Goal: Task Accomplishment & Management: Use online tool/utility

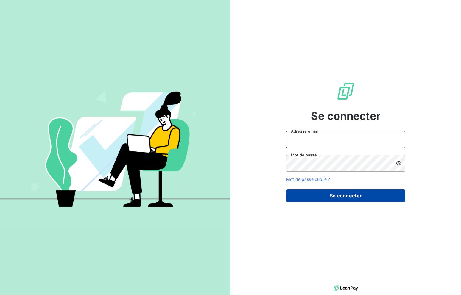
type input "[PERSON_NAME][EMAIL_ADDRESS][DOMAIN_NAME]"
click at [340, 196] on button "Se connecter" at bounding box center [345, 196] width 119 height 13
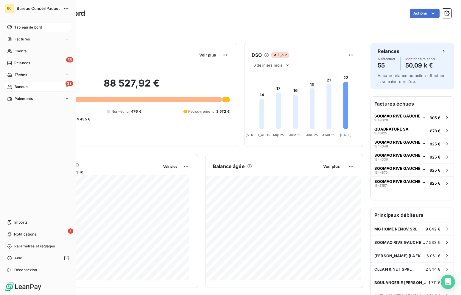
click at [22, 89] on span "Banque" at bounding box center [21, 86] width 13 height 5
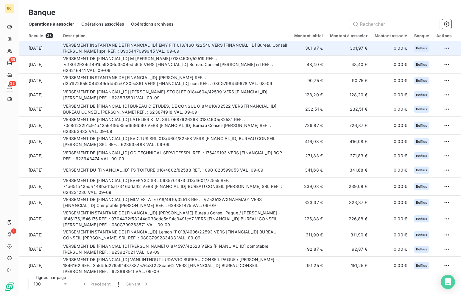
click at [168, 51] on td "VERSEMENT INSTANTANE DE [FINANCIAL_ID] EMY FIT 018/4601/22540 VERS [FINANCIAL_I…" at bounding box center [175, 48] width 231 height 14
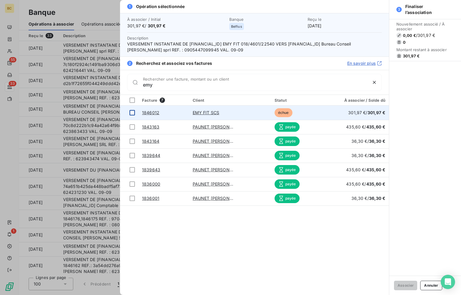
type input "emy"
click at [131, 113] on div at bounding box center [132, 112] width 5 height 5
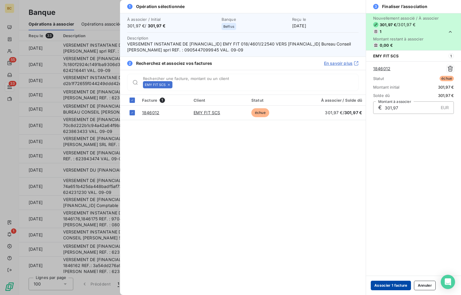
click at [381, 286] on button "Associer 1 facture" at bounding box center [391, 286] width 40 height 10
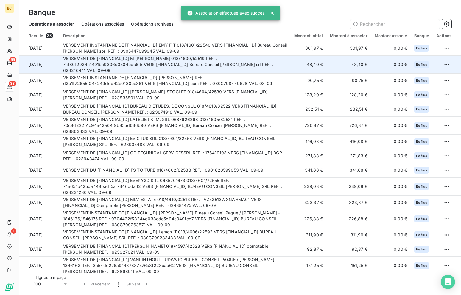
click at [151, 60] on td "VERSEMENT DE [FINANCIAL_ID] M [PERSON_NAME] 018/4600/52519 REF. : 7c180f2924c14…" at bounding box center [175, 64] width 231 height 18
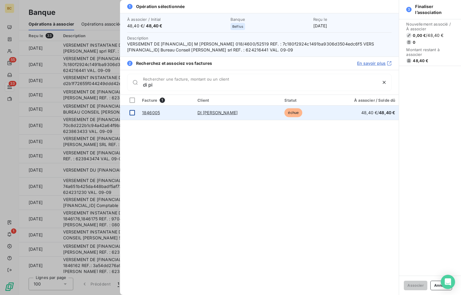
type input "di pi"
click at [133, 113] on div at bounding box center [132, 112] width 5 height 5
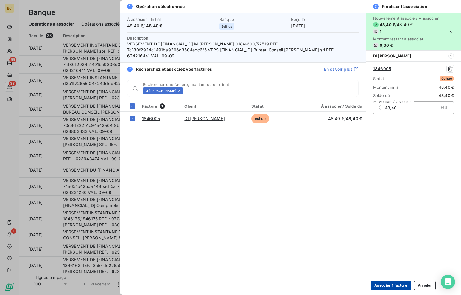
click at [387, 285] on button "Associer 1 facture" at bounding box center [391, 286] width 40 height 10
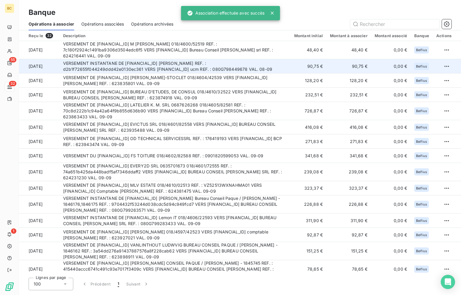
click at [169, 68] on td "VERSEMENT INSTANTANE DE [FINANCIAL_ID] [PERSON_NAME] REF. : d2b1f72655f044249dd…" at bounding box center [175, 66] width 231 height 14
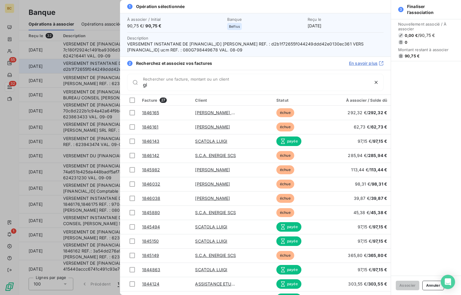
type input "g"
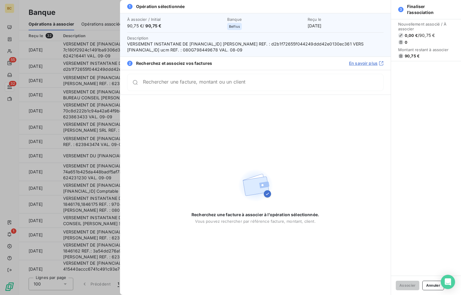
click at [71, 110] on div at bounding box center [230, 147] width 461 height 295
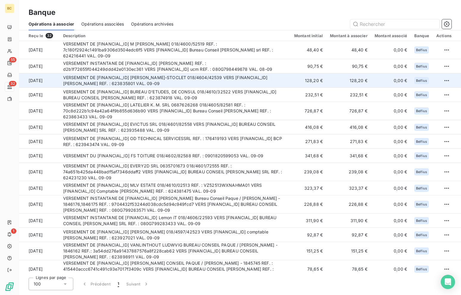
click at [161, 83] on td "VERSEMENT DE [FINANCIAL_ID] [PERSON_NAME]-STOCLET 018/4604/42539 VERS [FINANCIA…" at bounding box center [175, 81] width 231 height 14
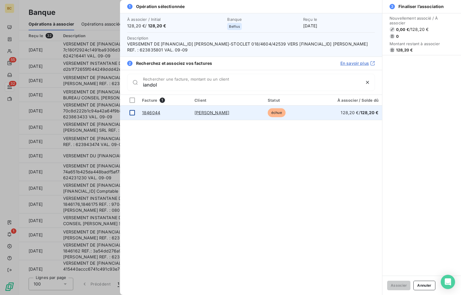
type input "iandol"
click at [130, 113] on div at bounding box center [132, 112] width 5 height 5
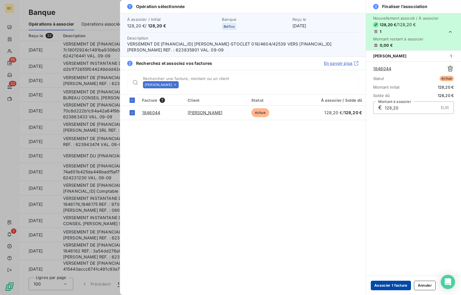
click at [396, 287] on button "Associer 1 facture" at bounding box center [391, 286] width 40 height 10
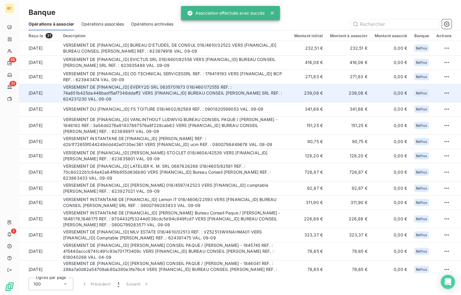
click at [143, 97] on td "VERSEMENT DE [FINANCIAL_ID] EVERY2D SRL 0635701673 018/4601/72555 REF. : 74a651…" at bounding box center [175, 93] width 231 height 18
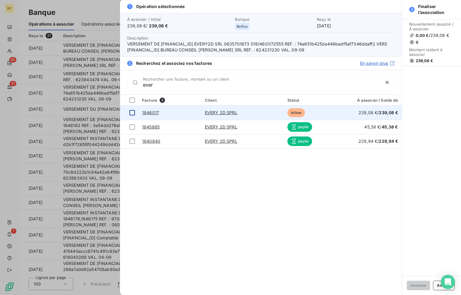
type input "ever"
click at [131, 111] on div at bounding box center [132, 112] width 5 height 5
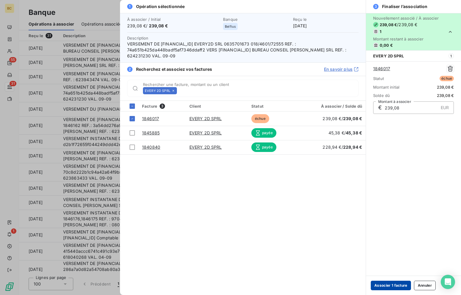
click at [387, 285] on button "Associer 1 facture" at bounding box center [391, 286] width 40 height 10
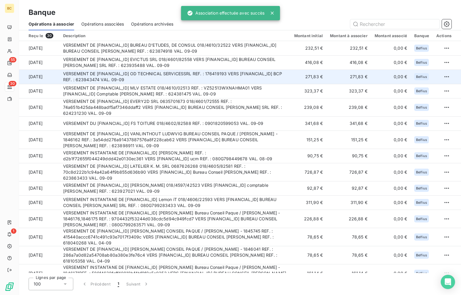
click at [167, 75] on td "VERSEMENT DE [FINANCIAL_ID] OD TECHNICAL SERVICESSRL REF. : 176419193 VERS [FIN…" at bounding box center [175, 77] width 231 height 14
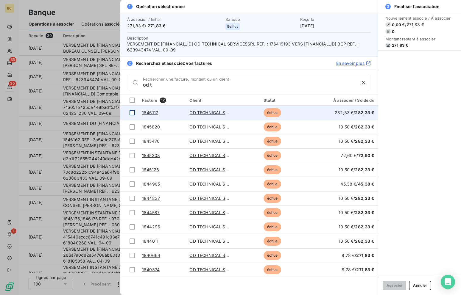
type input "od t"
click at [133, 113] on div at bounding box center [132, 112] width 5 height 5
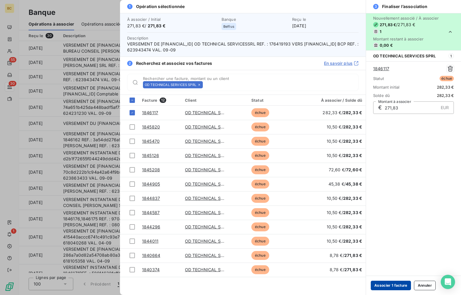
click at [391, 285] on button "Associer 1 facture" at bounding box center [391, 286] width 40 height 10
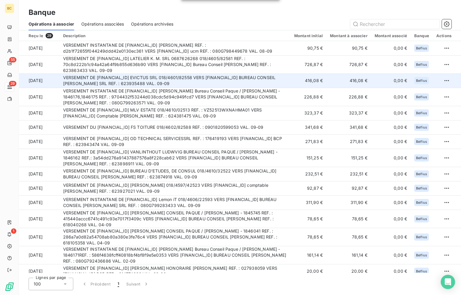
click at [169, 82] on td "VERSEMENT DE [FINANCIAL_ID] EVICTUS SRL 018/4601/82558 VERS [FINANCIAL_ID] BURE…" at bounding box center [175, 81] width 231 height 14
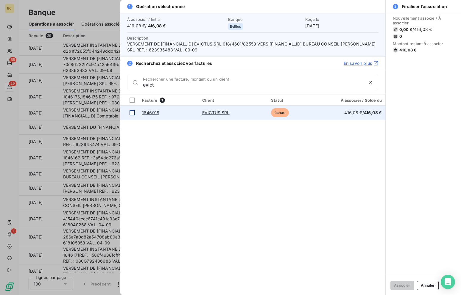
type input "evict"
click at [132, 111] on div at bounding box center [132, 112] width 5 height 5
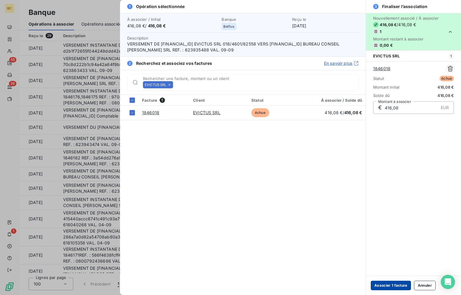
click at [388, 284] on button "Associer 1 facture" at bounding box center [391, 286] width 40 height 10
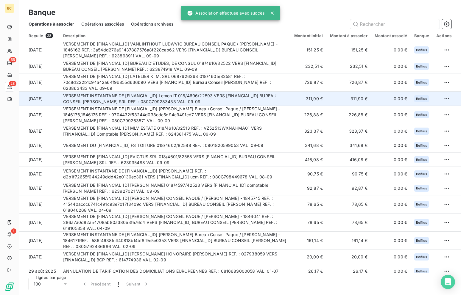
click at [153, 97] on td "VERSEMENT INSTANTANE DE [FINANCIAL_ID] Lemon iT 018/4606/22593 VERS [FINANCIAL_…" at bounding box center [175, 99] width 231 height 14
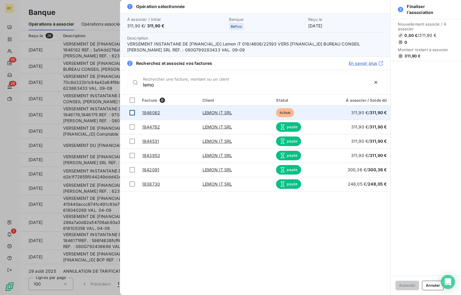
type input "lemo"
click at [130, 113] on div at bounding box center [132, 112] width 5 height 5
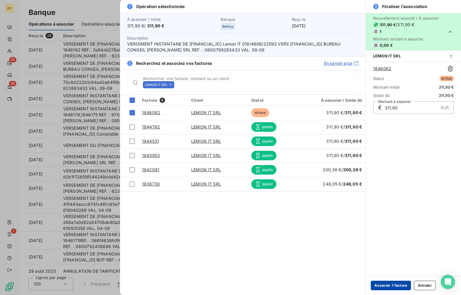
click at [394, 286] on button "Associer 1 facture" at bounding box center [391, 286] width 40 height 10
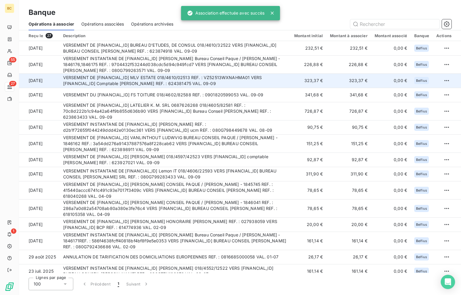
click at [161, 78] on td "VERSEMENT DE [FINANCIAL_ID] MLV ESTATE 018/4610/02513 REF. : VZ52513WXNAHMA01 V…" at bounding box center [175, 81] width 231 height 14
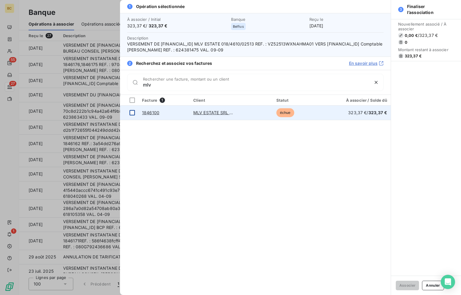
type input "mlv"
click at [130, 113] on div at bounding box center [132, 112] width 5 height 5
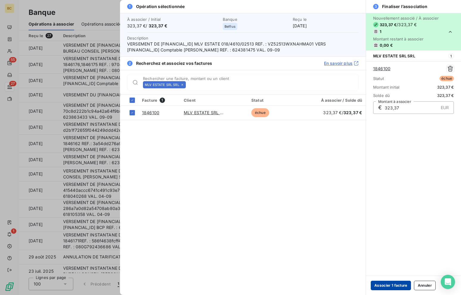
click at [385, 283] on button "Associer 1 facture" at bounding box center [391, 286] width 40 height 10
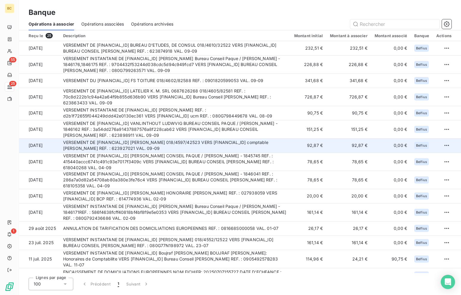
click at [186, 144] on td "VERSEMENT DE [FINANCIAL_ID] [PERSON_NAME] 018/4597/42523 VERS [FINANCIAL_ID] co…" at bounding box center [175, 146] width 231 height 14
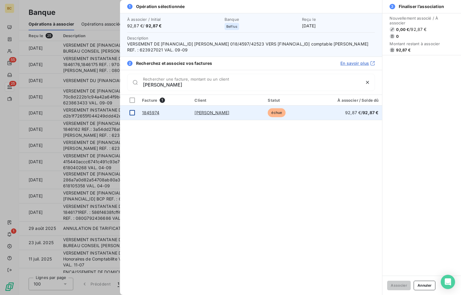
type input "[PERSON_NAME]"
click at [134, 111] on div at bounding box center [132, 112] width 5 height 5
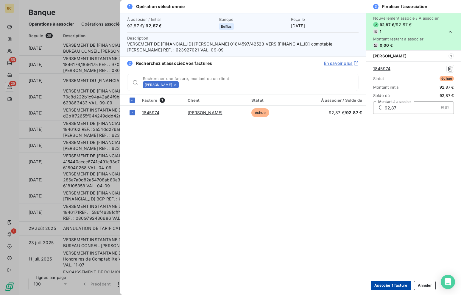
click at [391, 284] on button "Associer 1 facture" at bounding box center [391, 286] width 40 height 10
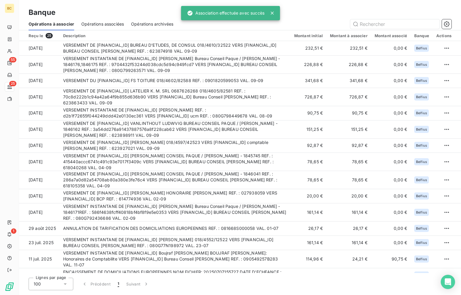
click at [178, 39] on th "Description" at bounding box center [175, 35] width 231 height 11
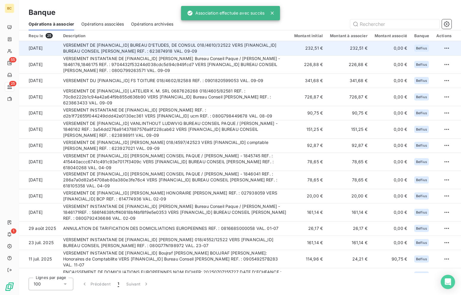
click at [178, 41] on td "VERSEMENT DE [FINANCIAL_ID] BUREAU D'ETUDES, DE CONSUL 018/4610/32522 VERS [FIN…" at bounding box center [175, 48] width 231 height 14
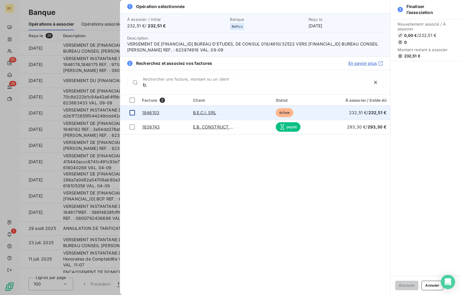
type input "b."
click at [132, 110] on div at bounding box center [132, 112] width 5 height 5
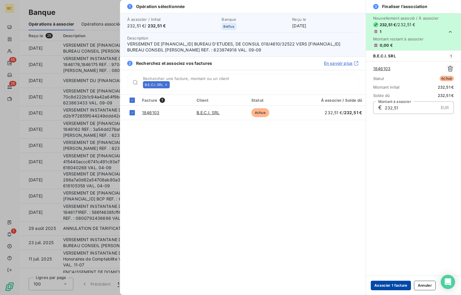
click at [394, 283] on button "Associer 1 facture" at bounding box center [391, 286] width 40 height 10
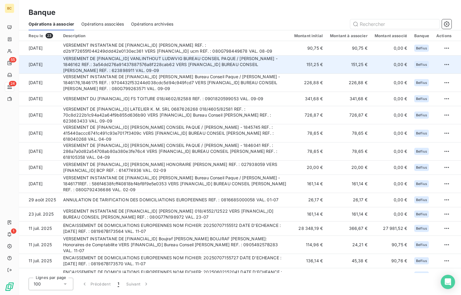
click at [166, 63] on td "VERSEMENT DE [FINANCIAL_ID] VANLINTHOUT LUDWVIG BUREAU CONSEIL PAQUE / [PERSON_…" at bounding box center [175, 64] width 231 height 18
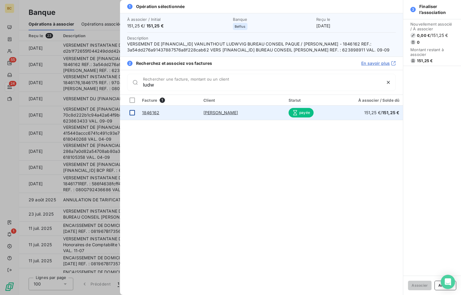
type input "ludw"
click at [131, 112] on div at bounding box center [132, 112] width 5 height 5
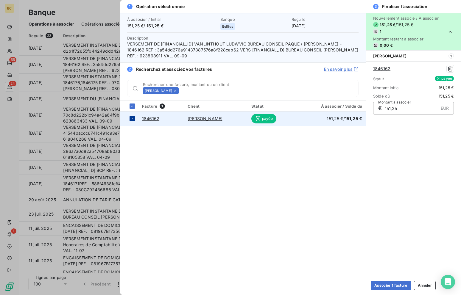
click at [132, 117] on icon at bounding box center [132, 119] width 4 height 4
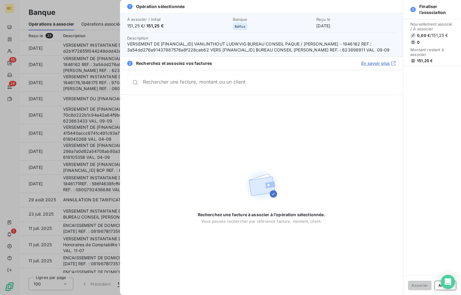
click at [96, 102] on div at bounding box center [230, 147] width 461 height 295
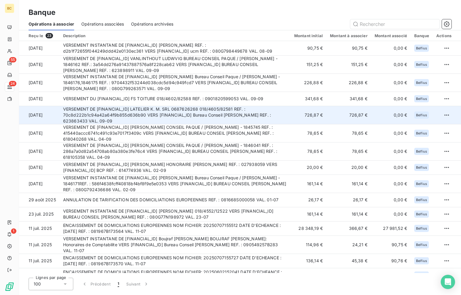
click at [154, 109] on td "VERSEMENT DE [FINANCIAL_ID] LATELIER K. M. SRL 0687626268 018/4605/82581 REF. :…" at bounding box center [175, 115] width 231 height 18
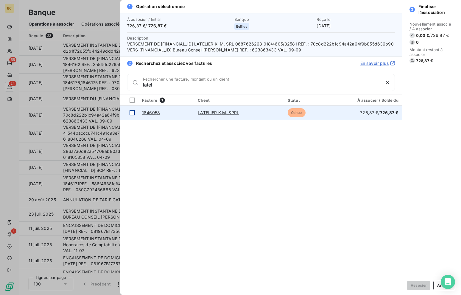
type input "latel"
click at [133, 113] on div at bounding box center [132, 112] width 5 height 5
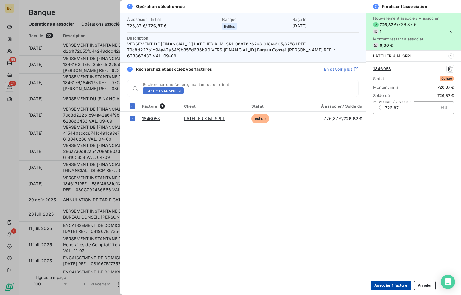
click at [382, 284] on button "Associer 1 facture" at bounding box center [391, 286] width 40 height 10
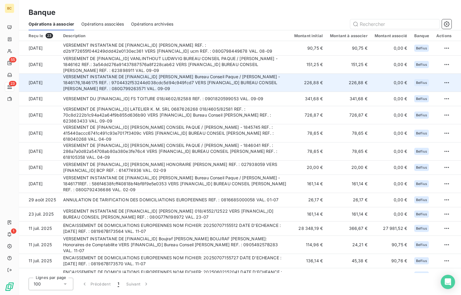
click at [175, 76] on td "VERSEMENT INSTANTANE DE [FINANCIAL_ID] [PERSON_NAME] Bureau Conseil Paque / [PE…" at bounding box center [175, 83] width 231 height 18
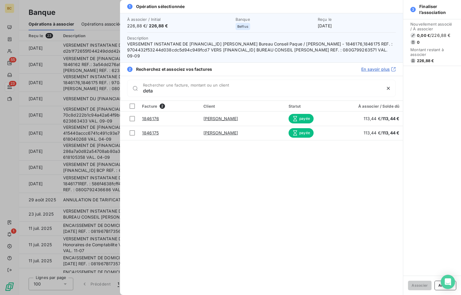
type input "deta"
click at [98, 95] on div at bounding box center [230, 147] width 461 height 295
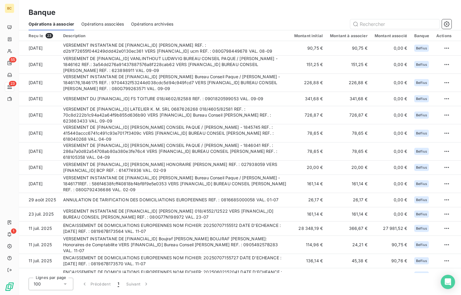
click at [98, 95] on td "VERSEMENT DU [FINANCIAL_ID] FS TOITURE 018/4602/82588 REF. : 0901820599053 VAL.…" at bounding box center [175, 99] width 231 height 14
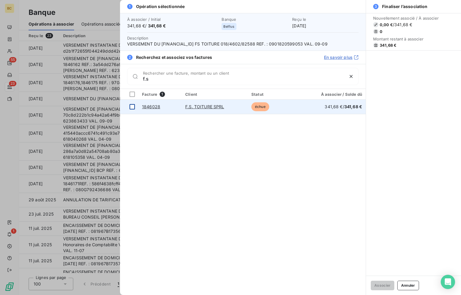
type input "f.s"
click at [131, 106] on div at bounding box center [132, 106] width 5 height 5
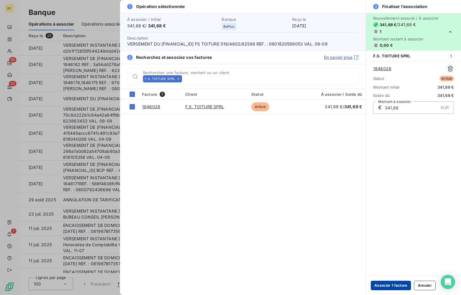
click at [388, 285] on button "Associer 1 facture" at bounding box center [391, 286] width 40 height 10
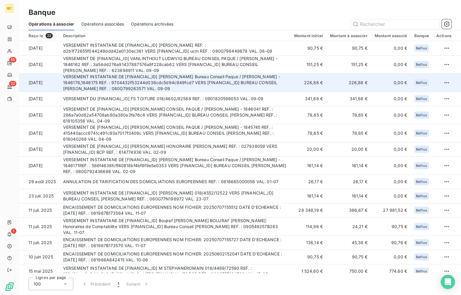
click at [177, 82] on td "VERSEMENT INSTANTANE DE [FINANCIAL_ID] [PERSON_NAME] Bureau Conseil Paque / [PE…" at bounding box center [175, 83] width 231 height 18
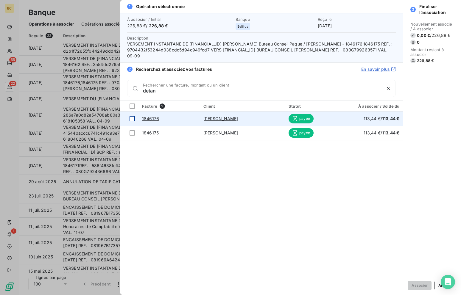
type input "detan"
click at [130, 119] on div at bounding box center [132, 118] width 5 height 5
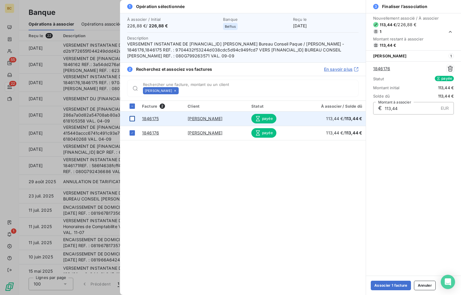
click at [130, 117] on div at bounding box center [132, 118] width 5 height 5
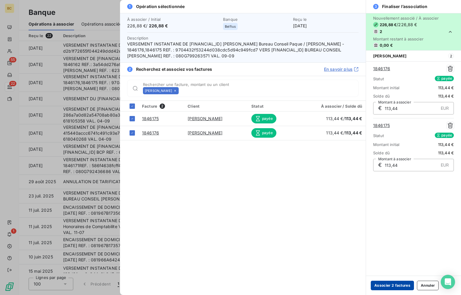
click at [394, 284] on button "Associer 2 factures" at bounding box center [392, 286] width 43 height 10
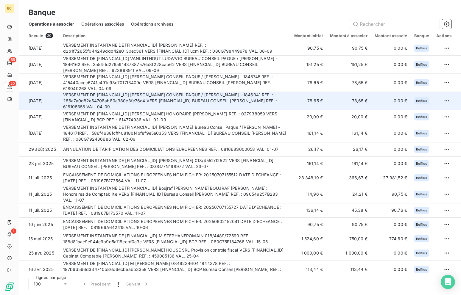
click at [168, 99] on td "VERSEMENT DE [FINANCIAL_ID] [PERSON_NAME] CONSEIL PAQUE / [PERSON_NAME] - 18460…" at bounding box center [175, 101] width 231 height 18
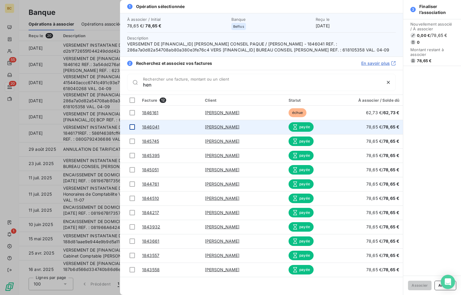
type input "hen"
click at [130, 126] on div at bounding box center [132, 127] width 5 height 5
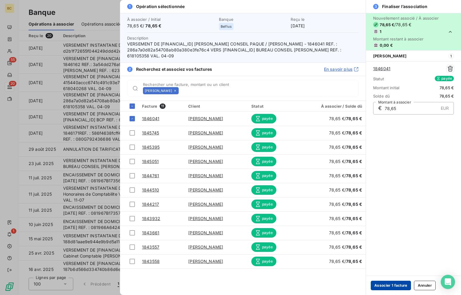
click at [388, 284] on button "Associer 1 facture" at bounding box center [391, 286] width 40 height 10
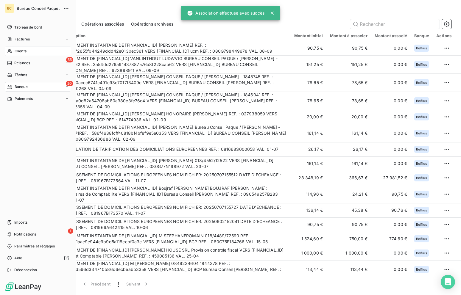
click at [12, 54] on div "Clients" at bounding box center [38, 51] width 66 height 10
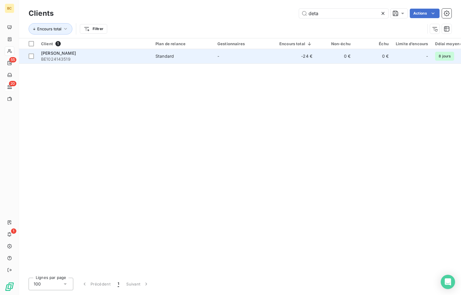
type input "deta"
click at [56, 52] on span "[PERSON_NAME]" at bounding box center [58, 53] width 35 height 5
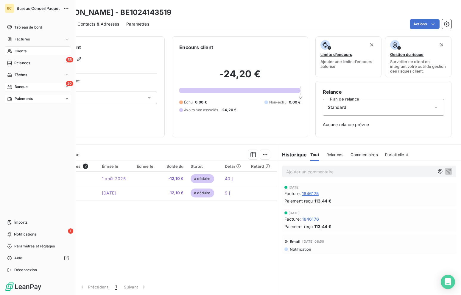
click at [19, 98] on span "Paiements" at bounding box center [24, 98] width 18 height 5
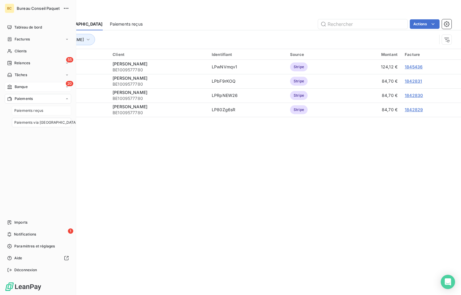
click at [32, 111] on span "Paiements reçus" at bounding box center [28, 110] width 29 height 5
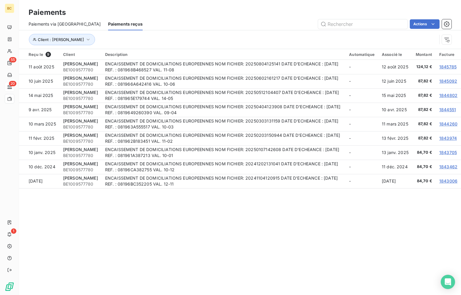
click at [59, 24] on span "Paiements via [GEOGRAPHIC_DATA]" at bounding box center [65, 24] width 72 height 6
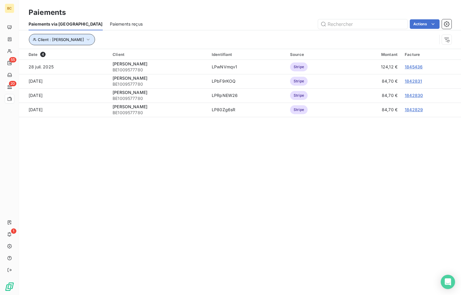
click at [89, 40] on icon "button" at bounding box center [88, 40] width 3 height 2
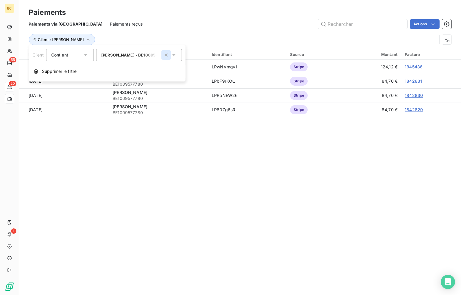
click at [165, 56] on icon "button" at bounding box center [166, 55] width 3 height 3
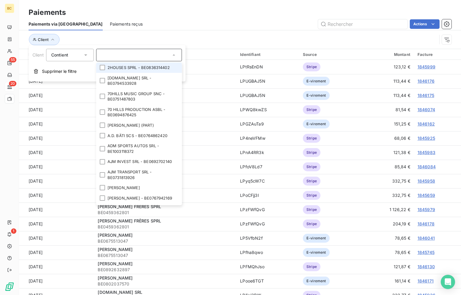
click at [207, 129] on span "BE1022902711" at bounding box center [165, 127] width 135 height 6
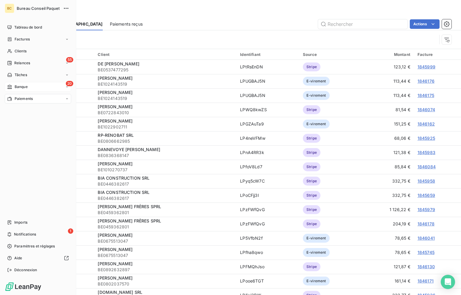
click at [21, 86] on span "Banque" at bounding box center [21, 86] width 13 height 5
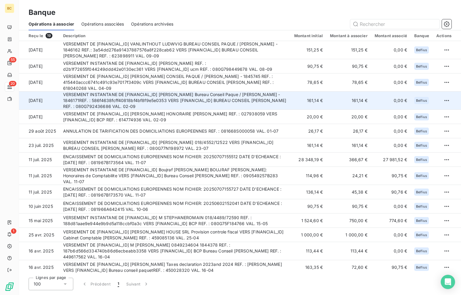
click at [191, 96] on td "VERSEMENT INSTANTANE DE [FINANCIAL_ID] [PERSON_NAME] Bureau Conseil Paque / [PE…" at bounding box center [175, 101] width 231 height 18
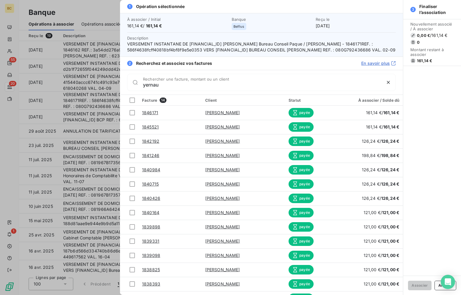
type input "yernau"
click at [80, 66] on div at bounding box center [230, 147] width 461 height 295
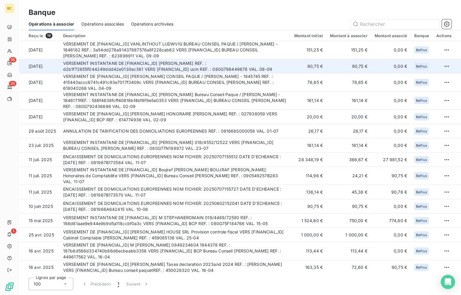
click at [172, 67] on td "VERSEMENT INSTANTANE DE [FINANCIAL_ID] [PERSON_NAME] REF. : d2b1f72655f044249dd…" at bounding box center [175, 66] width 231 height 14
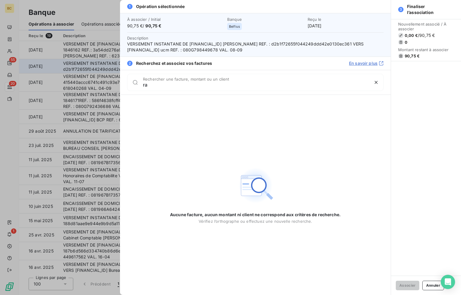
type input "r"
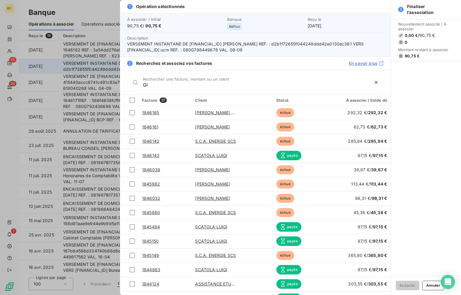
type input "G"
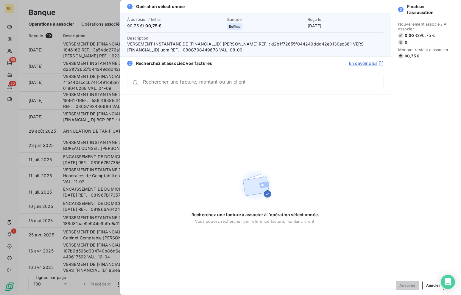
click at [104, 121] on div at bounding box center [230, 147] width 461 height 295
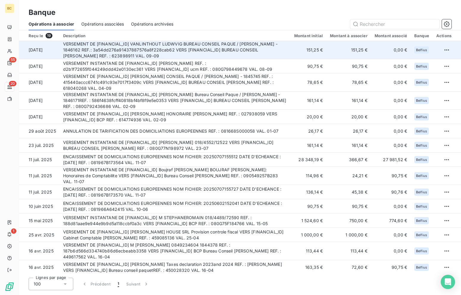
click at [173, 46] on td "VERSEMENT DE [FINANCIAL_ID] VANLINTHOUT LUDWVIG BUREAU CONSEIL PAQUE / [PERSON_…" at bounding box center [175, 50] width 231 height 18
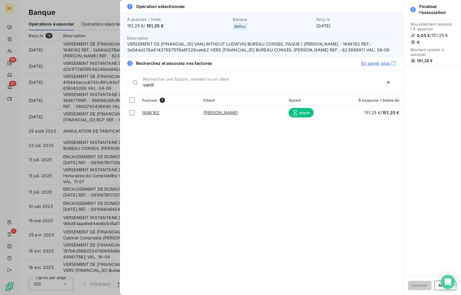
type input "vanli"
click at [51, 60] on div at bounding box center [230, 147] width 461 height 295
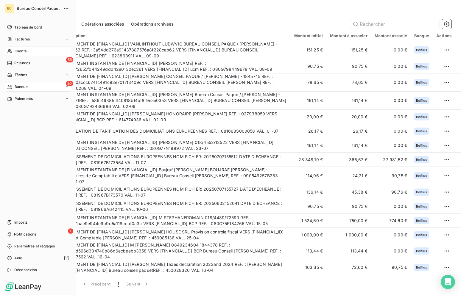
click at [17, 52] on span "Clients" at bounding box center [21, 51] width 12 height 5
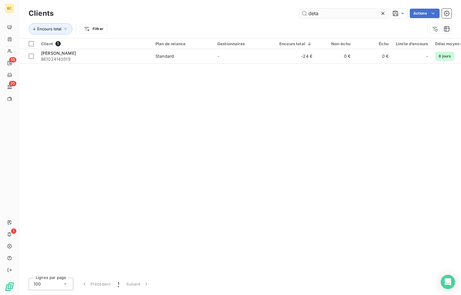
click at [314, 14] on input "deta" at bounding box center [343, 14] width 89 height 10
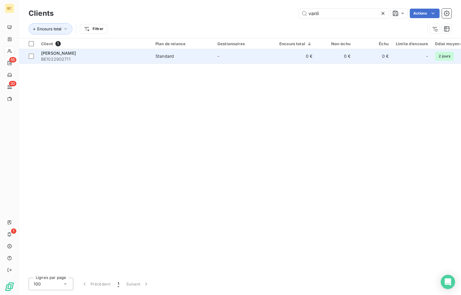
type input "vanli"
click at [79, 56] on span "BE1022902711" at bounding box center [94, 59] width 107 height 6
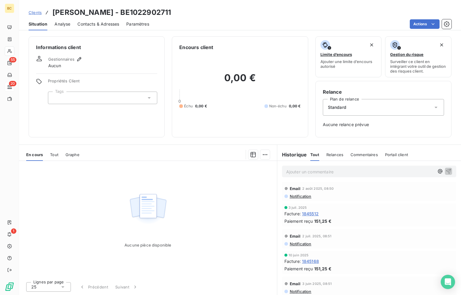
scroll to position [77, 0]
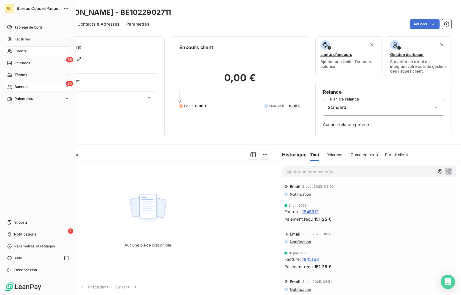
click at [18, 86] on span "Banque" at bounding box center [21, 86] width 13 height 5
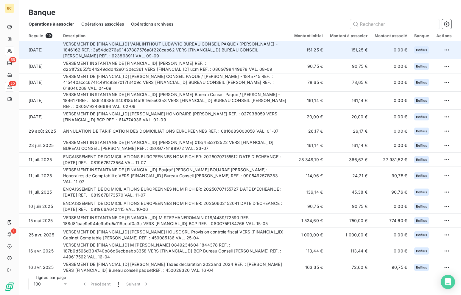
click at [149, 51] on td "VERSEMENT DE [FINANCIAL_ID] VANLINTHOUT LUDWVIG BUREAU CONSEIL PAQUE / [PERSON_…" at bounding box center [175, 50] width 231 height 18
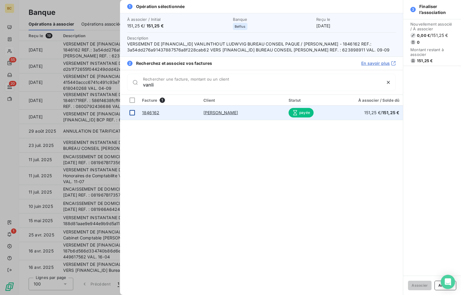
type input "vanli"
click at [132, 112] on div at bounding box center [132, 112] width 5 height 5
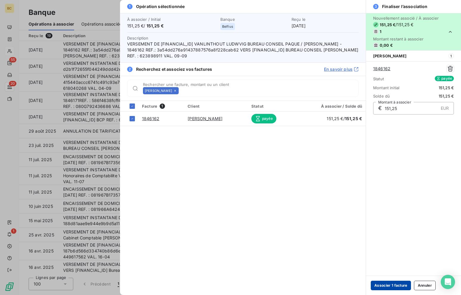
click at [402, 284] on button "Associer 1 facture" at bounding box center [391, 286] width 40 height 10
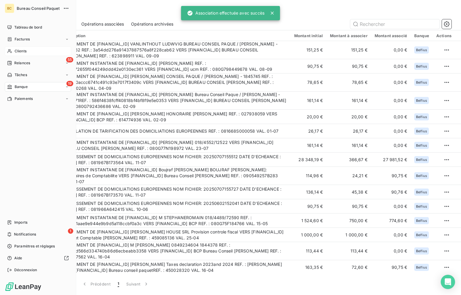
click at [19, 52] on span "Clients" at bounding box center [21, 51] width 12 height 5
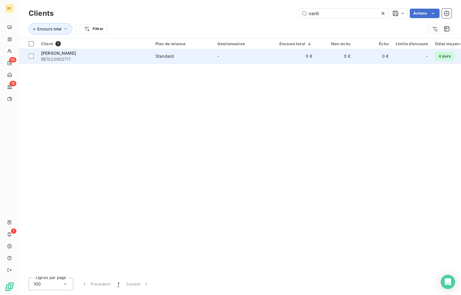
click at [64, 57] on span "BE1022902711" at bounding box center [94, 59] width 107 height 6
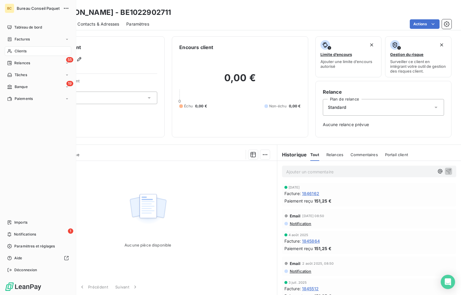
click at [25, 85] on span "Banque" at bounding box center [21, 86] width 13 height 5
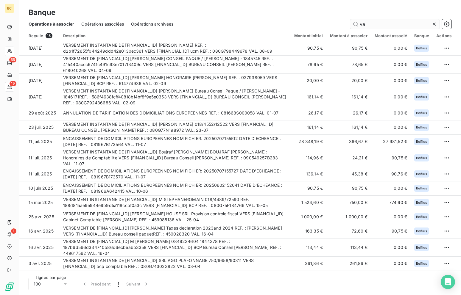
type input "v"
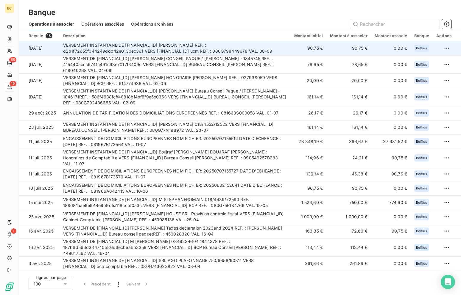
click at [163, 51] on td "VERSEMENT INSTANTANE DE [FINANCIAL_ID] [PERSON_NAME] REF. : d2b1f72655f044249dd…" at bounding box center [175, 48] width 231 height 14
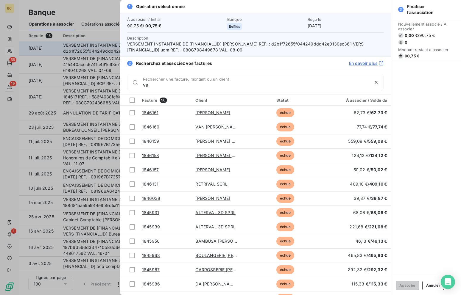
type input "v"
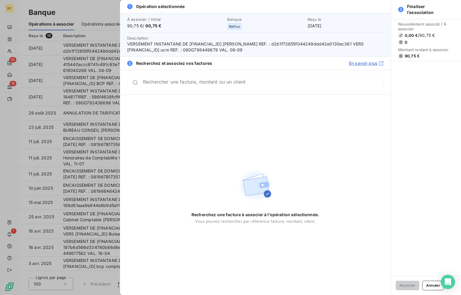
click at [86, 91] on div at bounding box center [230, 147] width 461 height 295
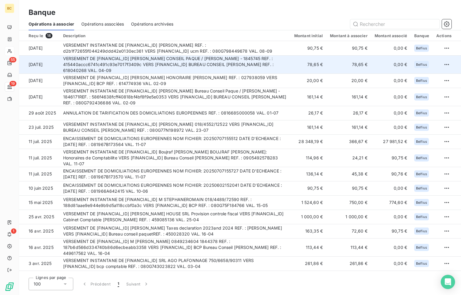
click at [129, 67] on td "VERSEMENT DE [FINANCIAL_ID] [PERSON_NAME] CONSEIL PAQUE / [PERSON_NAME] - 18457…" at bounding box center [175, 64] width 231 height 18
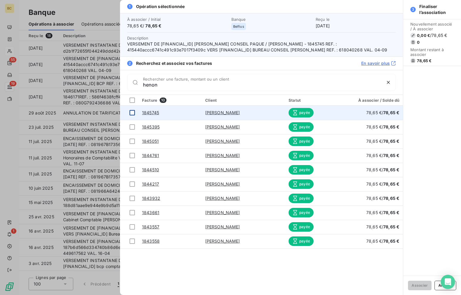
type input "henon"
click at [133, 110] on div at bounding box center [132, 112] width 5 height 5
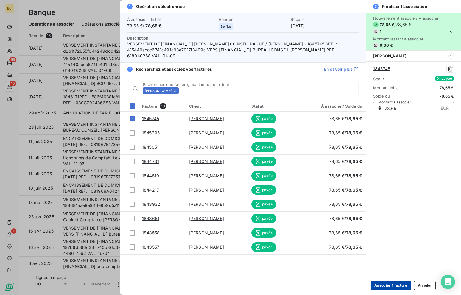
click at [403, 284] on button "Associer 1 facture" at bounding box center [391, 286] width 40 height 10
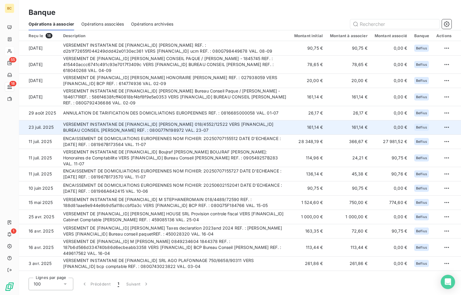
click at [219, 129] on td "VERSEMENT INSTANTANE DE [FINANCIAL_ID] [PERSON_NAME] 018/4552/12522 VERS [FINAN…" at bounding box center [175, 127] width 231 height 14
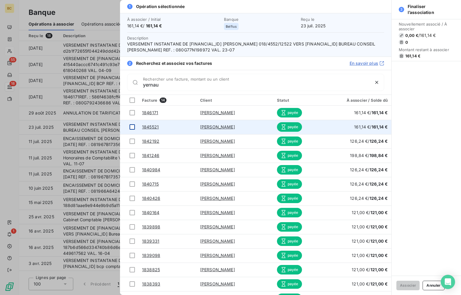
type input "yernau"
click at [133, 126] on div at bounding box center [132, 127] width 5 height 5
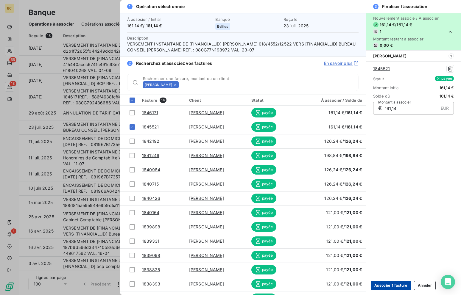
click at [382, 284] on button "Associer 1 facture" at bounding box center [391, 286] width 40 height 10
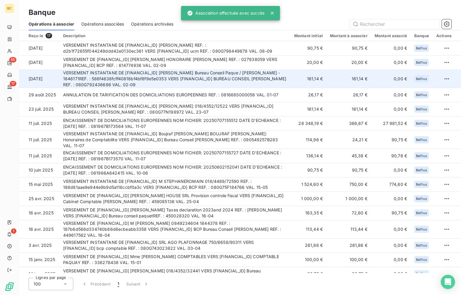
click at [135, 87] on td "VERSEMENT INSTANTANE DE [FINANCIAL_ID] [PERSON_NAME] Bureau Conseil Paque / [PE…" at bounding box center [175, 79] width 231 height 18
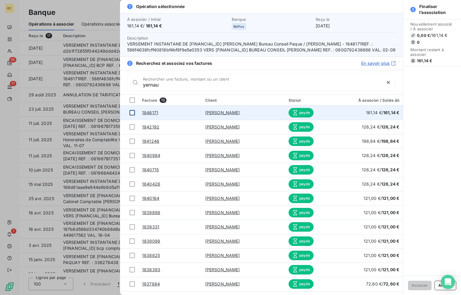
type input "yernau"
click at [132, 113] on div at bounding box center [132, 112] width 5 height 5
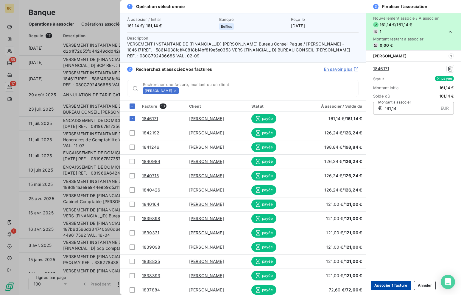
click at [383, 285] on button "Associer 1 facture" at bounding box center [391, 286] width 40 height 10
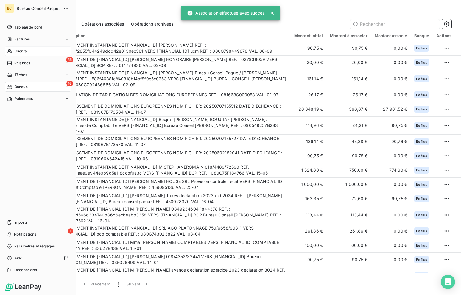
click at [16, 52] on span "Clients" at bounding box center [21, 51] width 12 height 5
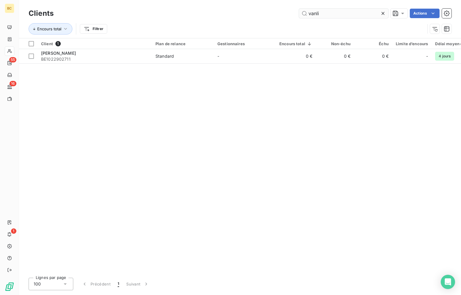
click at [314, 13] on input "vanli" at bounding box center [343, 14] width 89 height 10
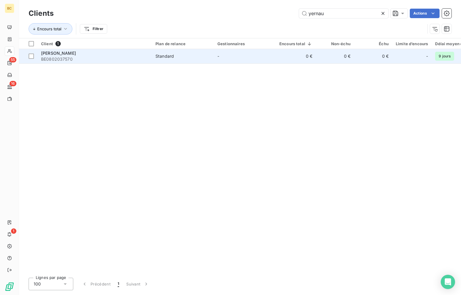
type input "yernau"
click at [55, 54] on span "[PERSON_NAME]" at bounding box center [58, 53] width 35 height 5
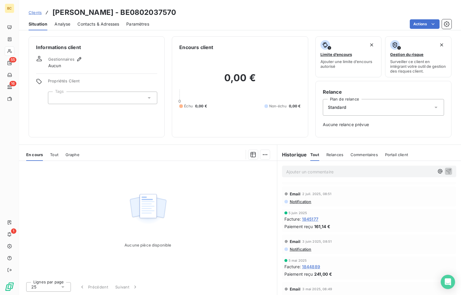
scroll to position [149, 0]
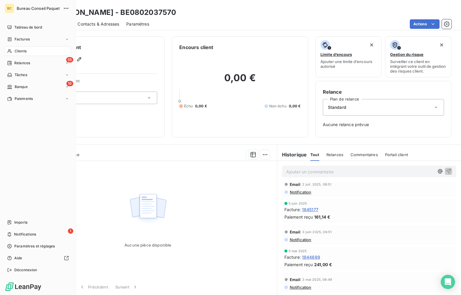
click at [17, 50] on span "Clients" at bounding box center [21, 51] width 12 height 5
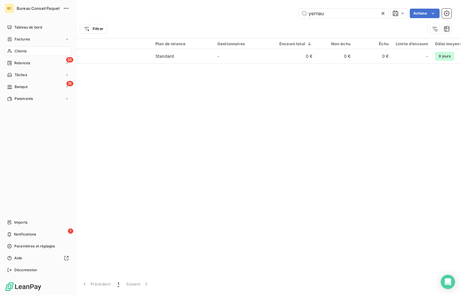
click at [19, 87] on span "Banque" at bounding box center [21, 86] width 13 height 5
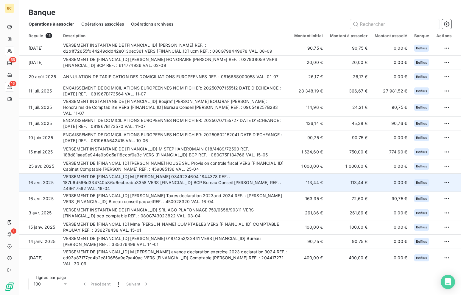
click at [187, 180] on td "VERSEMENT DE [FINANCIAL_ID] M [PERSON_NAME] 0849234604 1844378 REF. : 187b6d566…" at bounding box center [175, 183] width 231 height 18
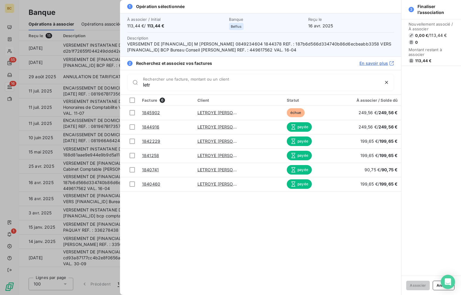
type input "letr"
click at [89, 75] on div at bounding box center [230, 147] width 461 height 295
